Goal: Information Seeking & Learning: Learn about a topic

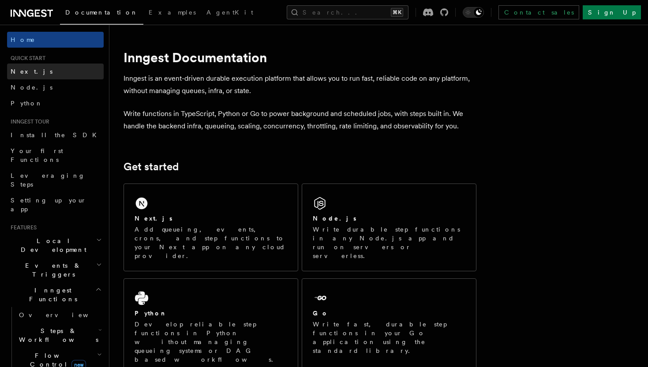
click at [48, 77] on link "Next.js" at bounding box center [55, 71] width 97 height 16
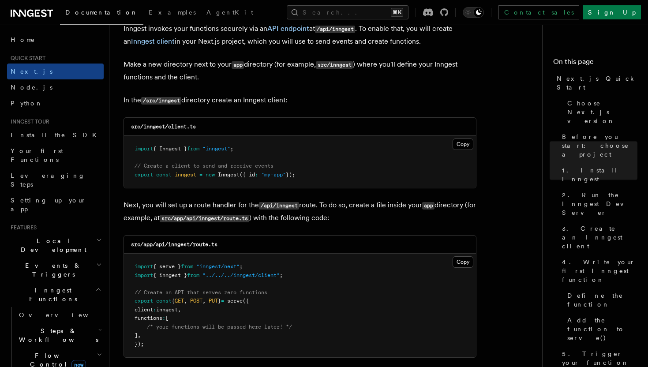
scroll to position [1093, 0]
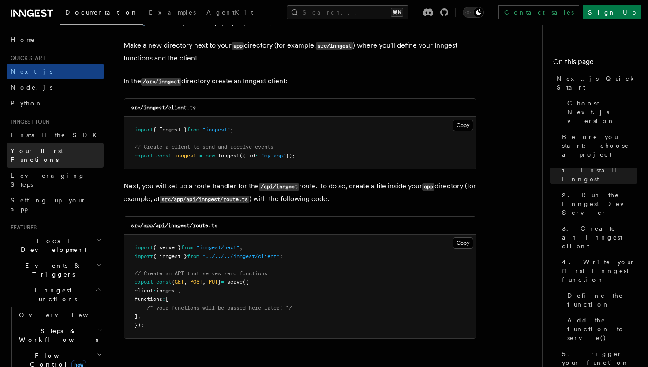
click at [58, 156] on link "Your first Functions" at bounding box center [55, 155] width 97 height 25
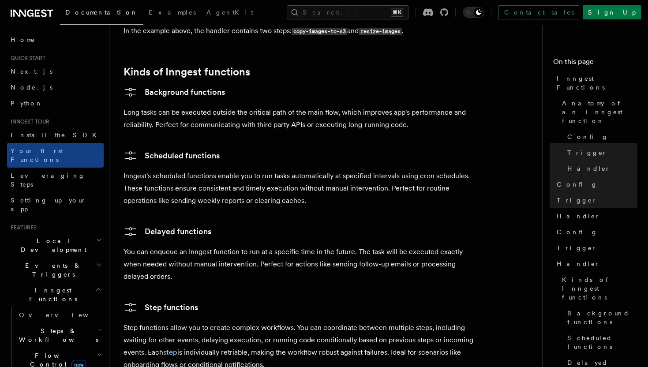
scroll to position [1163, 0]
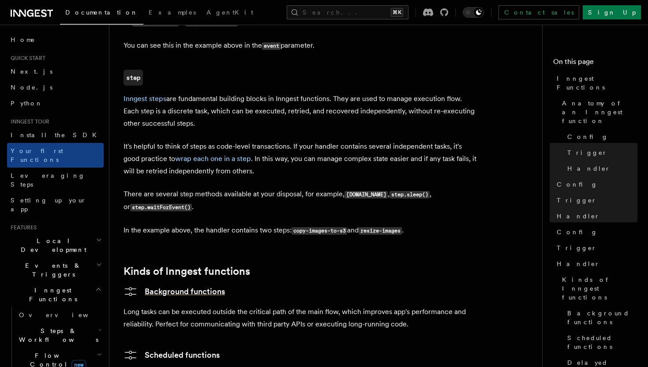
click at [149, 284] on link "Background functions" at bounding box center [173, 291] width 101 height 14
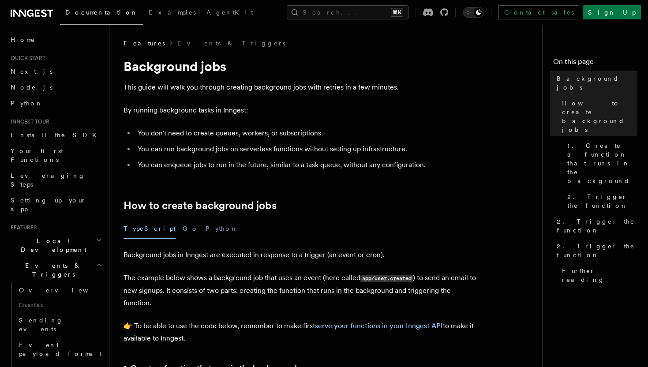
click at [41, 136] on span "Install the SDK" at bounding box center [56, 134] width 91 height 7
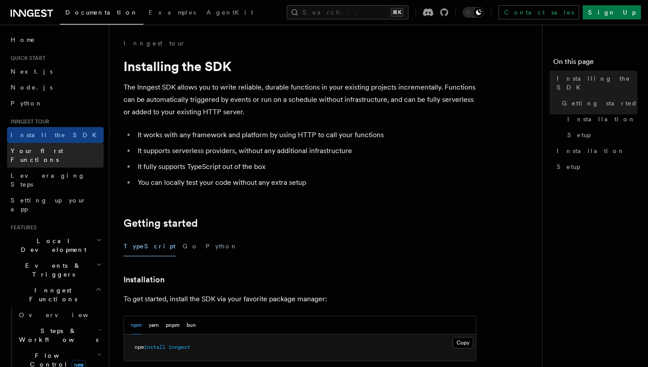
click at [39, 152] on span "Your first Functions" at bounding box center [37, 155] width 52 height 16
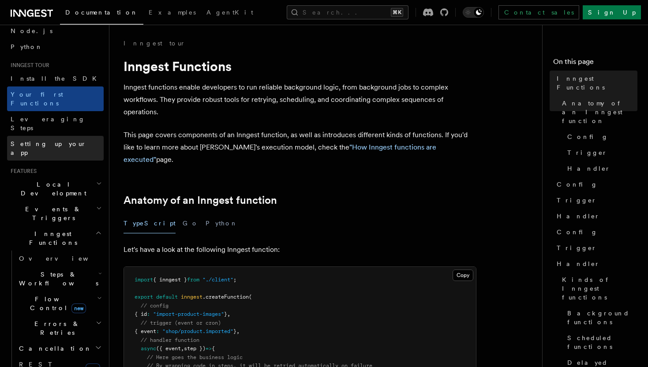
scroll to position [151, 0]
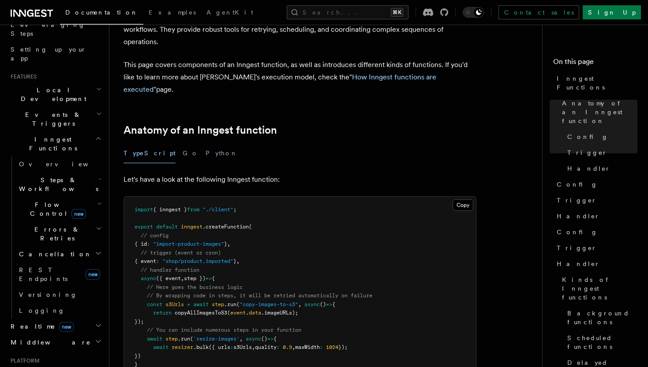
scroll to position [0, 0]
